Goal: Obtain resource: Obtain resource

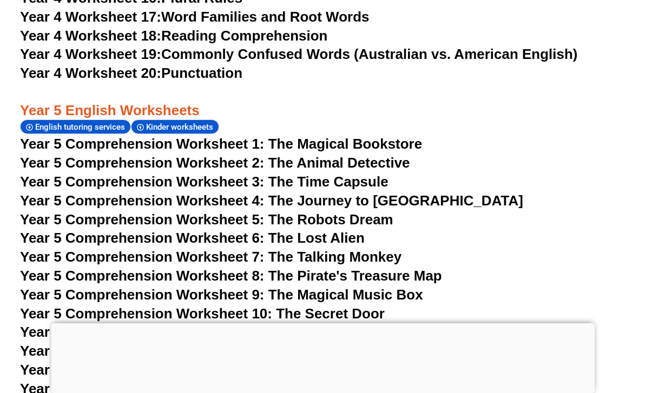
scroll to position [5081, 0]
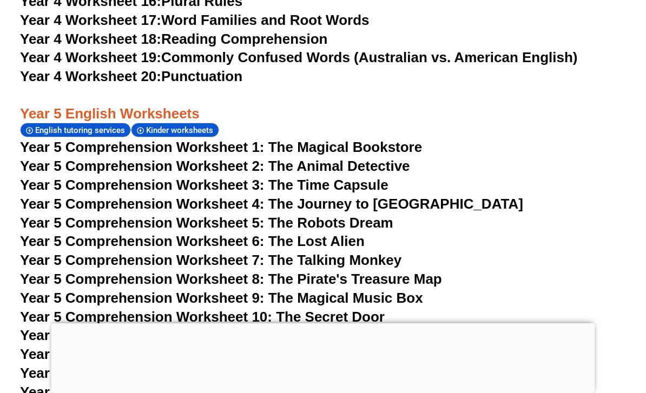
click at [94, 177] on span "Year 5 Comprehension Worksheet 3: The Time Capsule" at bounding box center [204, 185] width 368 height 16
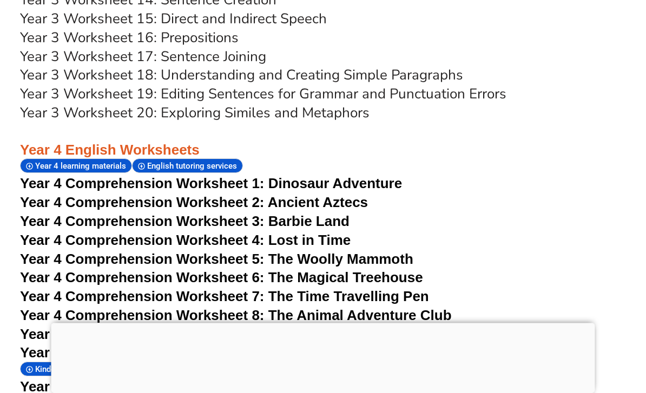
scroll to position [4060, 0]
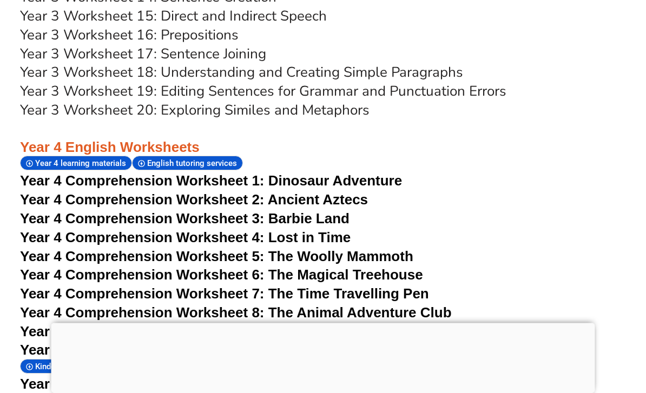
click at [301, 286] on span "Year 4 Comprehension Worksheet 7: The Time Travelling Pen" at bounding box center [224, 294] width 409 height 16
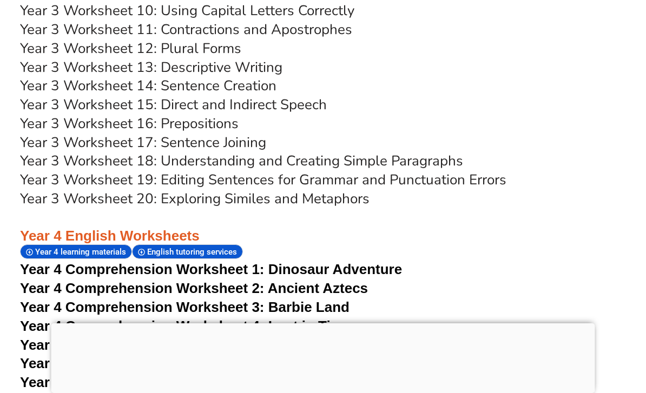
scroll to position [3971, 0]
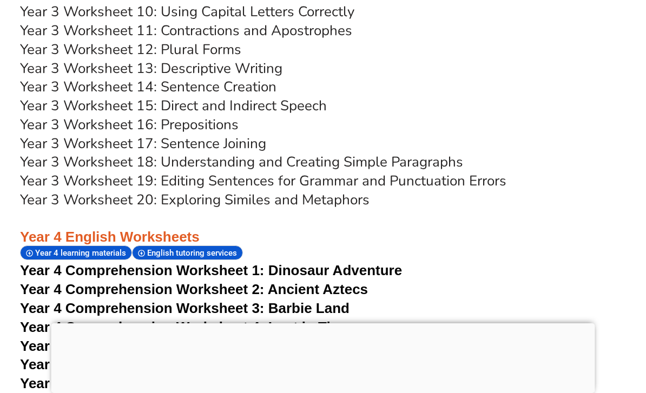
click at [296, 262] on span "Dinosaur Adventure" at bounding box center [335, 270] width 134 height 16
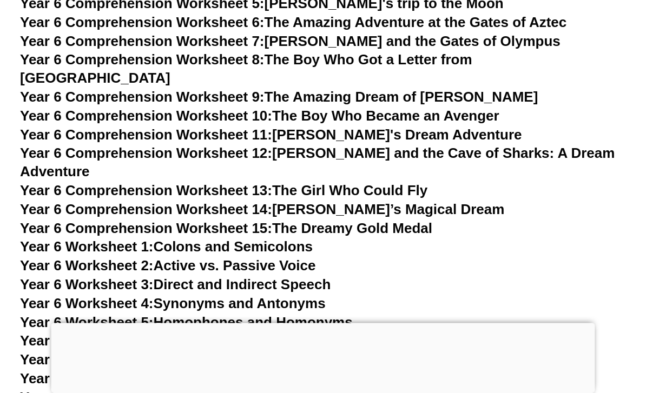
scroll to position [5939, 0]
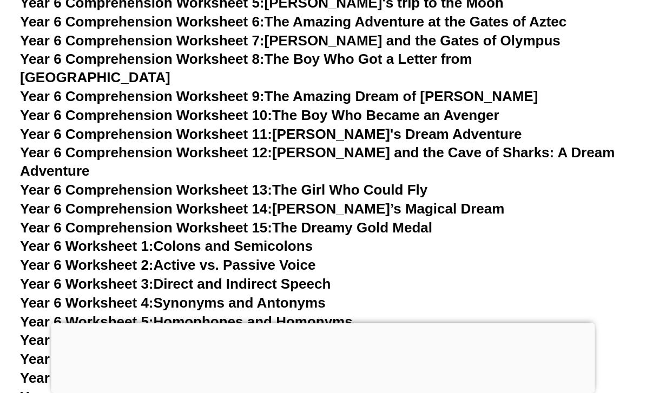
click at [185, 389] on link "Year 6 Worksheet 9: Complex and Compound Sentences" at bounding box center [207, 397] width 374 height 16
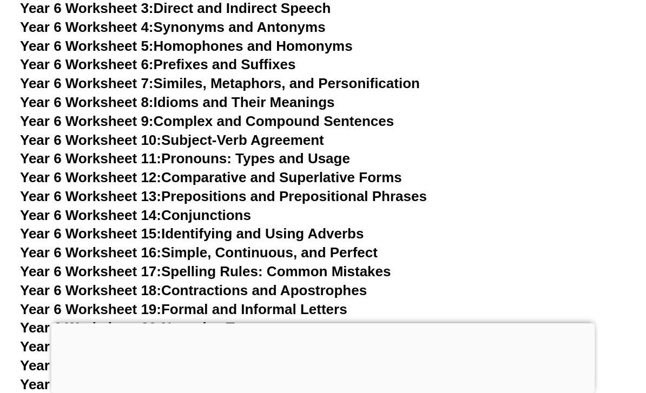
scroll to position [6215, 0]
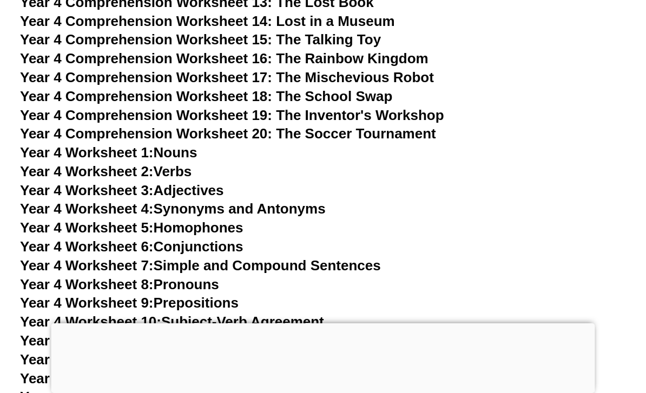
scroll to position [4482, 0]
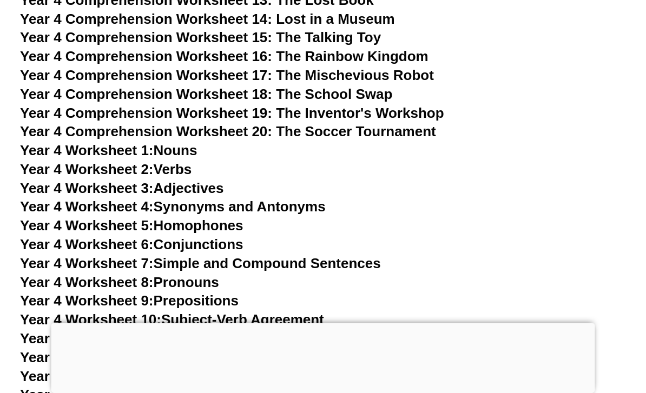
click at [175, 256] on link "Year 4 Worksheet 7: Simple and Compound Sentences" at bounding box center [200, 264] width 361 height 16
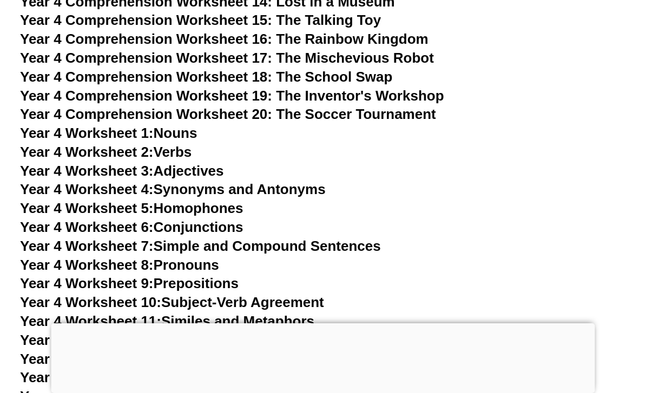
click at [23, 238] on span "Year 4 Worksheet 7:" at bounding box center [87, 246] width 134 height 16
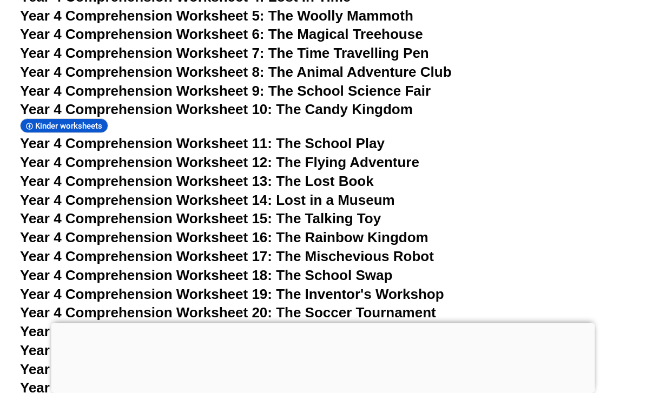
scroll to position [4300, 0]
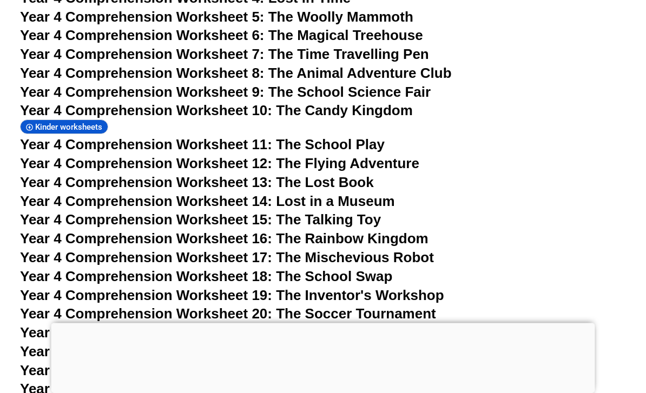
click at [310, 194] on span "Year 4 Comprehension Worksheet 14: Lost in a Museum" at bounding box center [207, 202] width 375 height 16
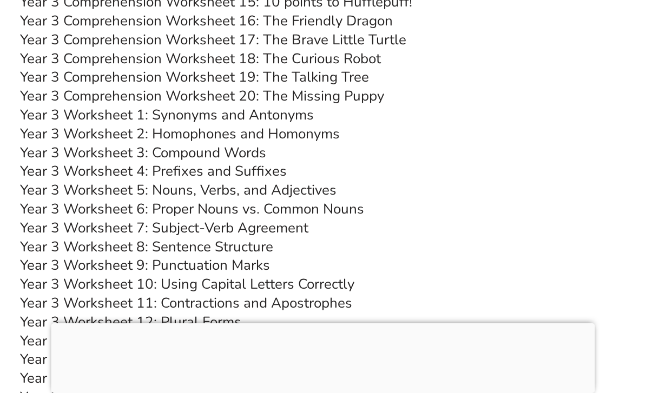
scroll to position [3698, 0]
click at [180, 238] on link "Year 3 Worksheet 8: Sentence Structure" at bounding box center [146, 247] width 253 height 19
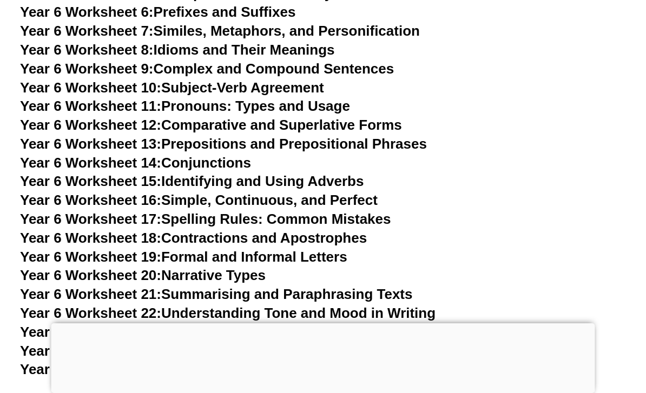
scroll to position [6266, 0]
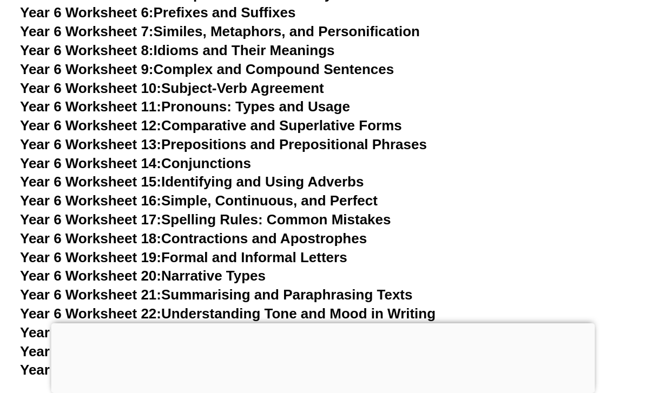
click at [186, 362] on link "Year 6 Worksheet 25: Using Direct and Indirect Quotes in Writing" at bounding box center [234, 370] width 428 height 16
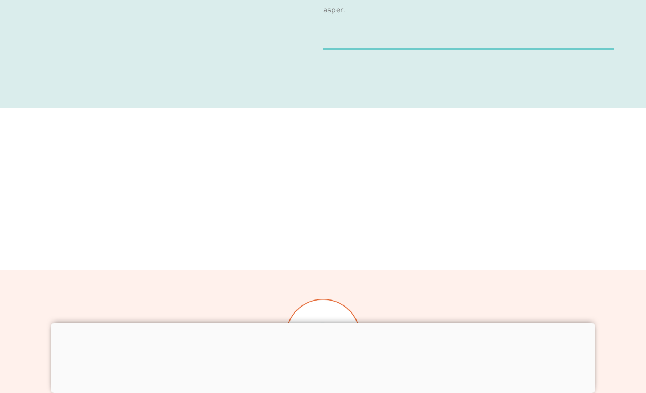
scroll to position [10795, 0]
